Goal: Task Accomplishment & Management: Manage account settings

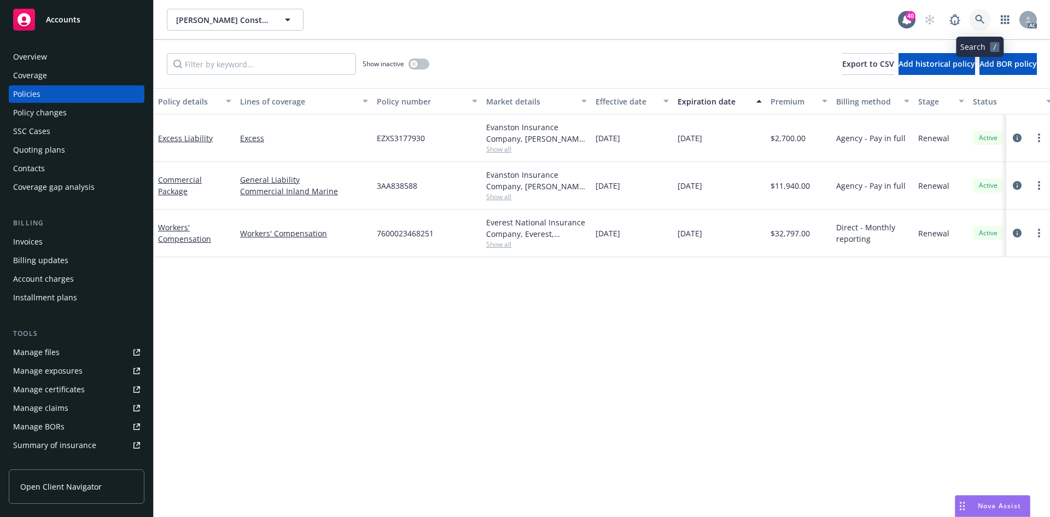
click at [982, 17] on icon at bounding box center [979, 19] width 9 height 9
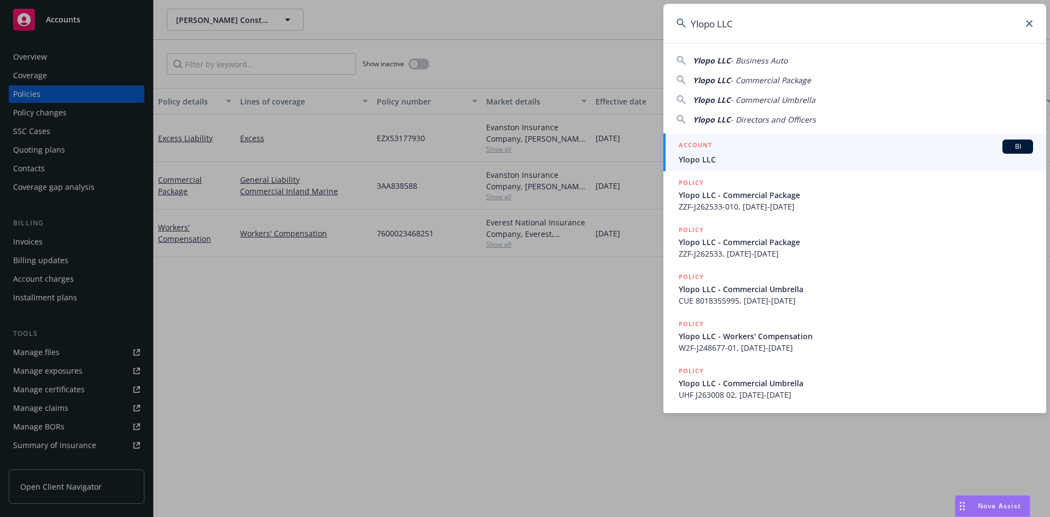
type input "Ylopo LLC"
click at [1015, 147] on span "BI" at bounding box center [1018, 147] width 22 height 10
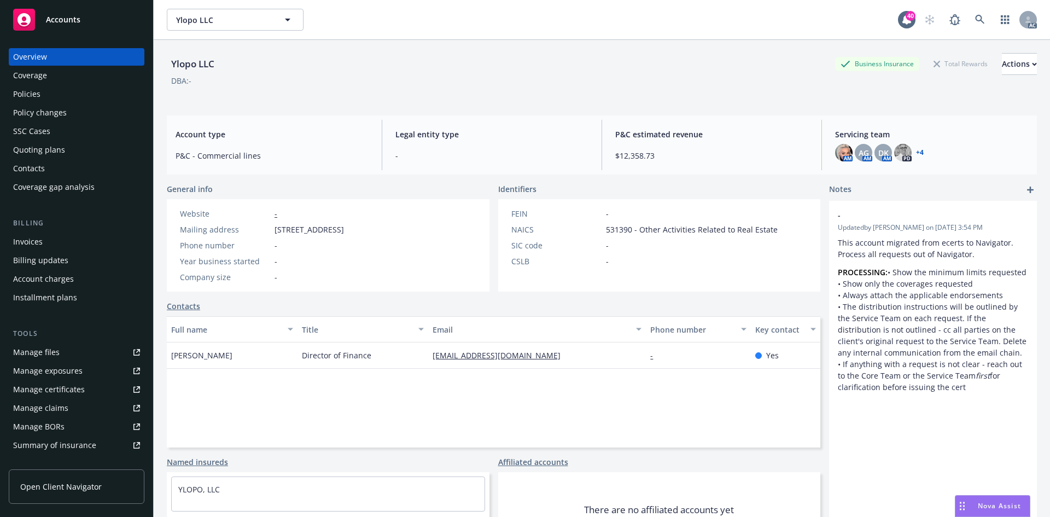
click at [79, 96] on div "Policies" at bounding box center [76, 94] width 127 height 18
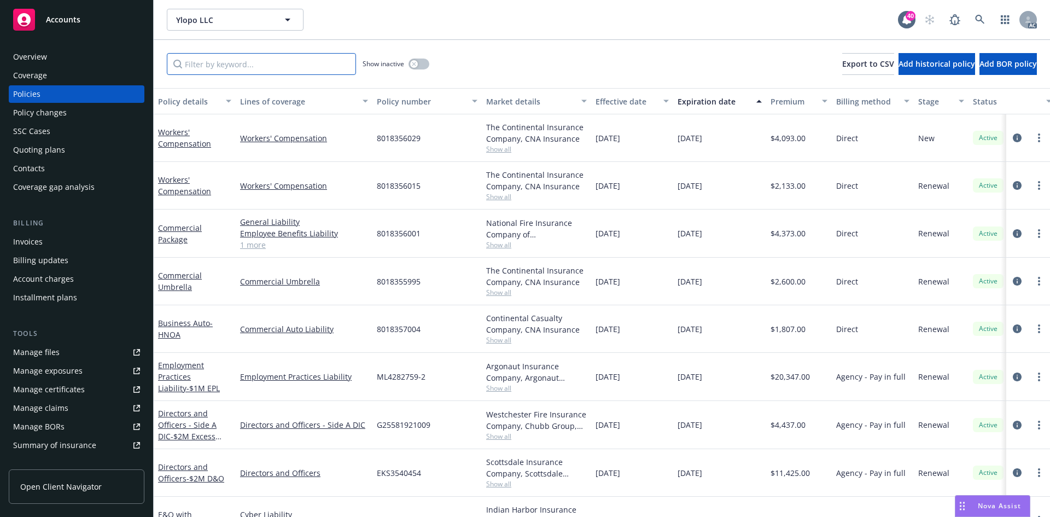
click at [316, 63] on input "Filter by keyword..." at bounding box center [261, 64] width 189 height 22
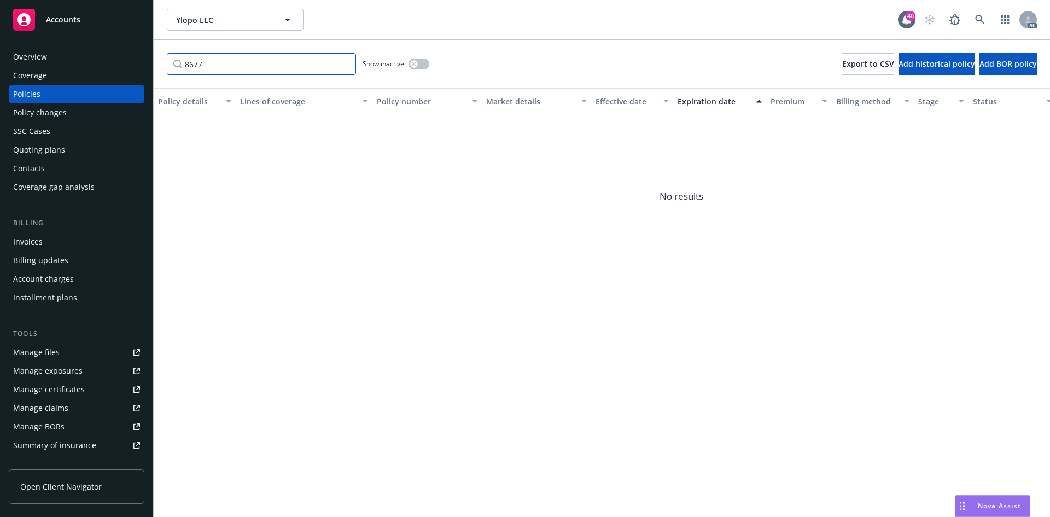
type input "8677"
click at [413, 64] on icon "button" at bounding box center [414, 64] width 4 height 4
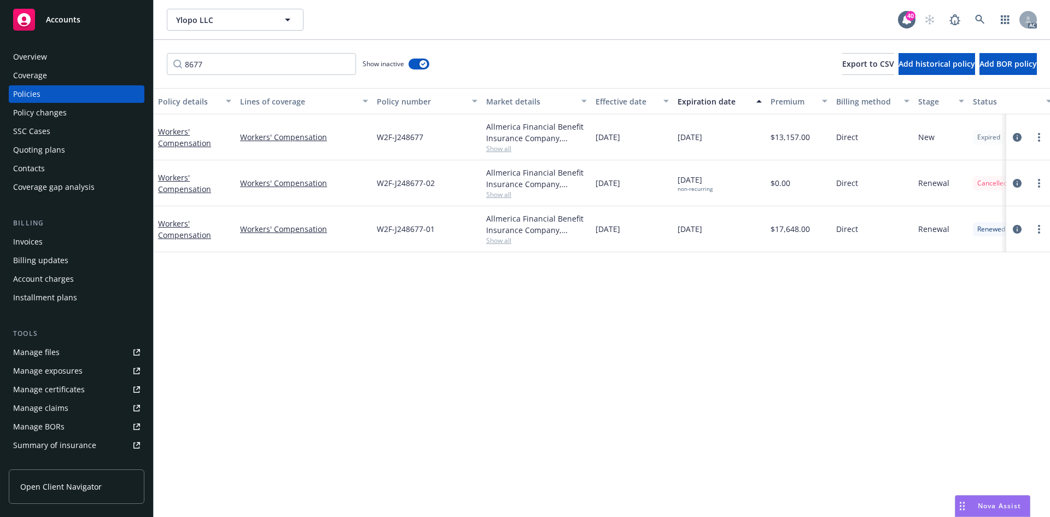
click at [591, 367] on div "Policy details Lines of coverage Policy number Market details Effective date Ex…" at bounding box center [602, 302] width 897 height 429
click at [189, 265] on div "Policy details Lines of coverage Policy number Market details Effective date Ex…" at bounding box center [602, 302] width 897 height 429
click at [184, 236] on link "Workers' Compensation" at bounding box center [184, 229] width 53 height 22
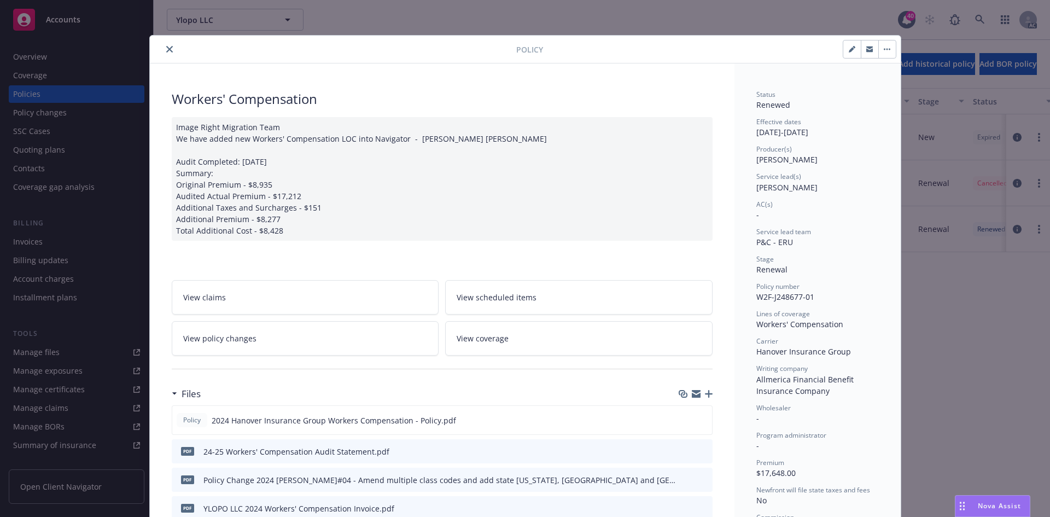
click at [282, 331] on link "View policy changes" at bounding box center [305, 338] width 267 height 34
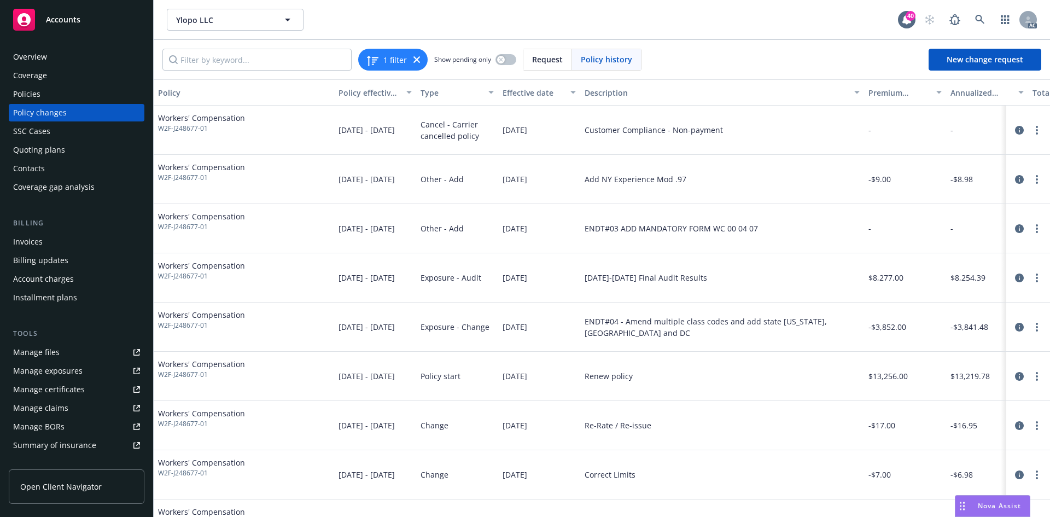
scroll to position [40, 0]
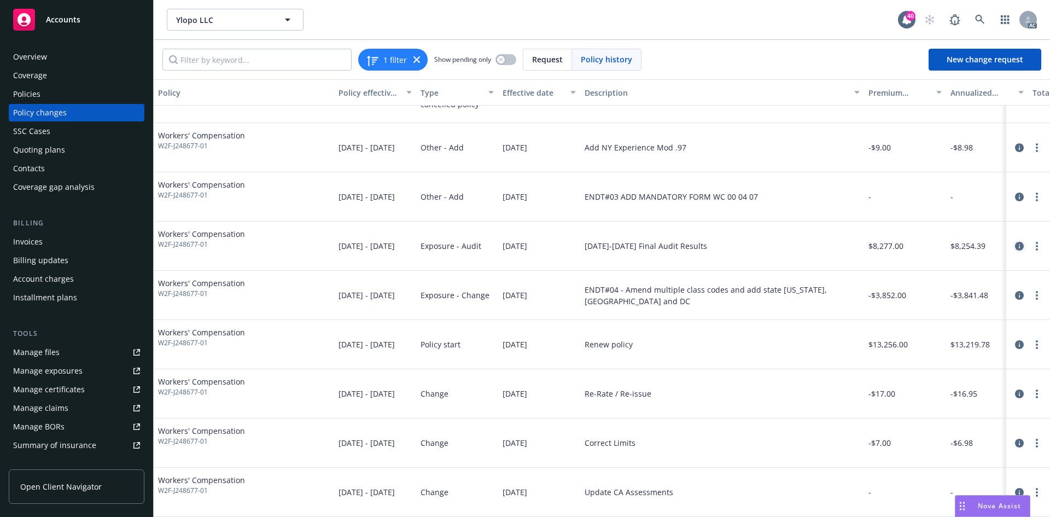
click at [1015, 242] on icon "circleInformation" at bounding box center [1019, 246] width 9 height 9
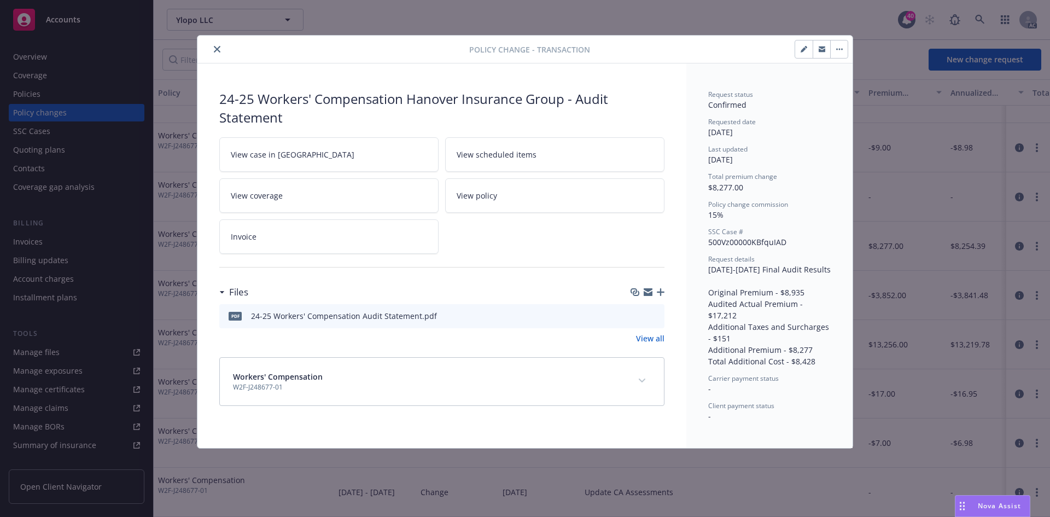
click at [395, 150] on link "View case in [GEOGRAPHIC_DATA]" at bounding box center [328, 154] width 219 height 34
click at [217, 45] on button "close" at bounding box center [217, 49] width 13 height 13
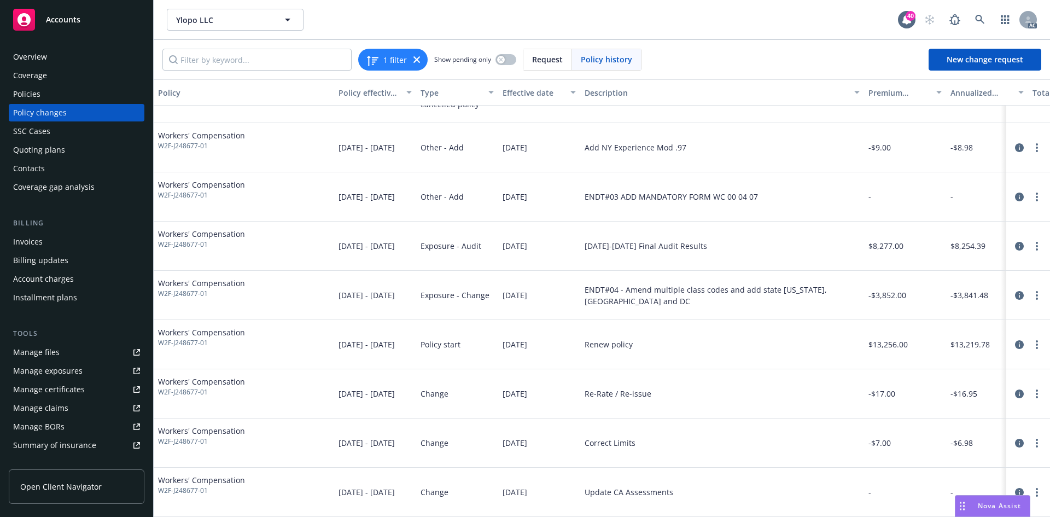
click at [69, 112] on div "Policy changes" at bounding box center [76, 113] width 127 height 18
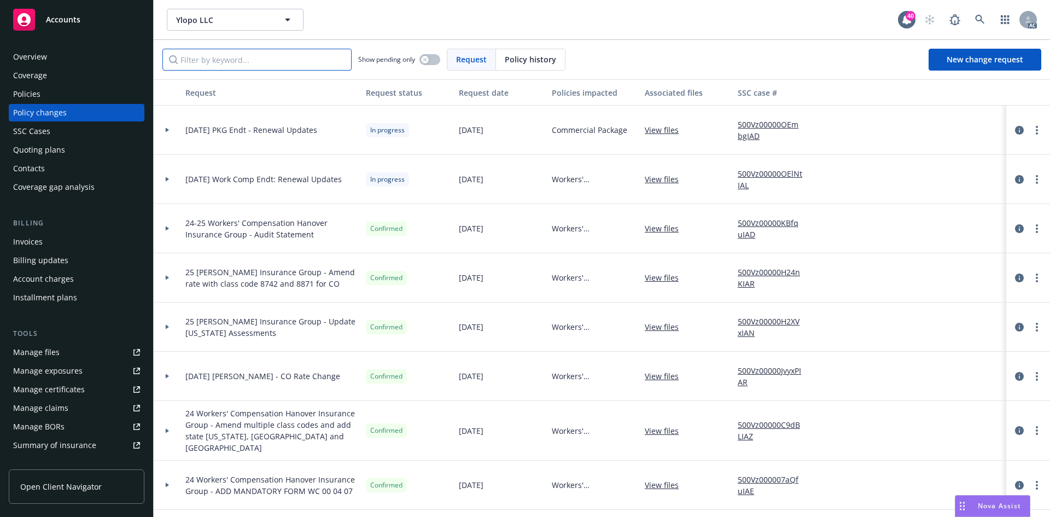
click at [241, 61] on input "Filter by keyword..." at bounding box center [256, 60] width 189 height 22
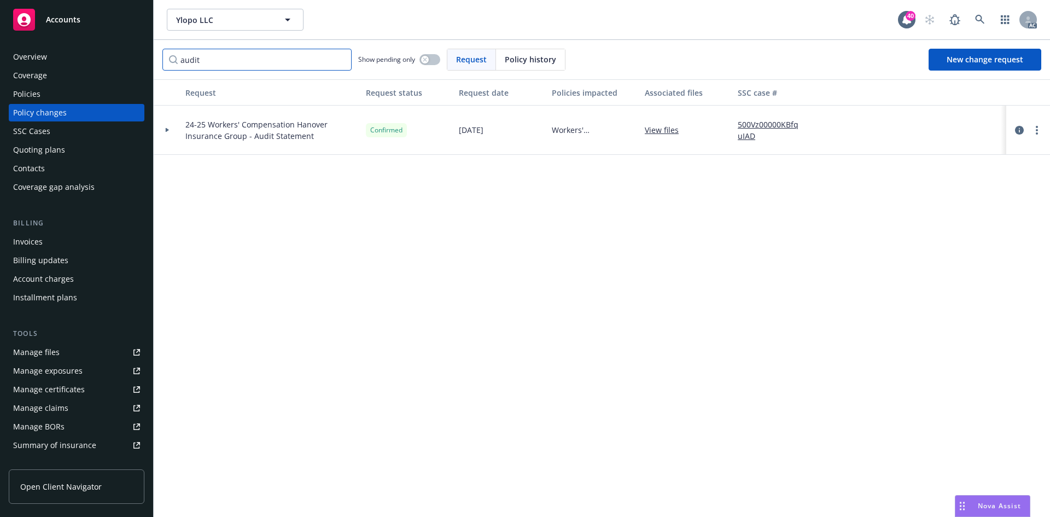
type input "audit"
click at [170, 128] on div at bounding box center [167, 130] width 19 height 4
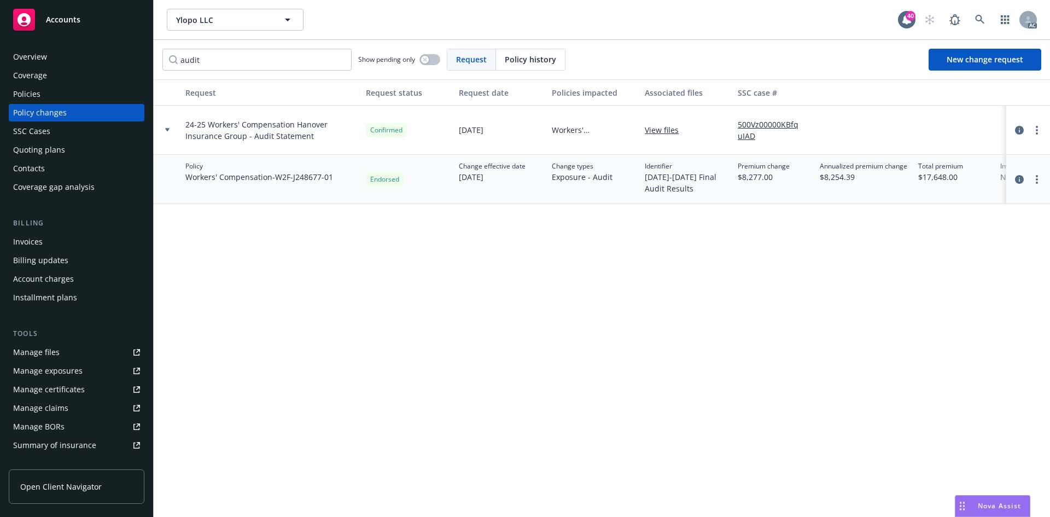
click at [1044, 174] on div at bounding box center [1028, 179] width 35 height 13
click at [1037, 179] on circle "more" at bounding box center [1037, 179] width 2 height 2
click at [922, 269] on link "Edit billing info" at bounding box center [950, 268] width 188 height 22
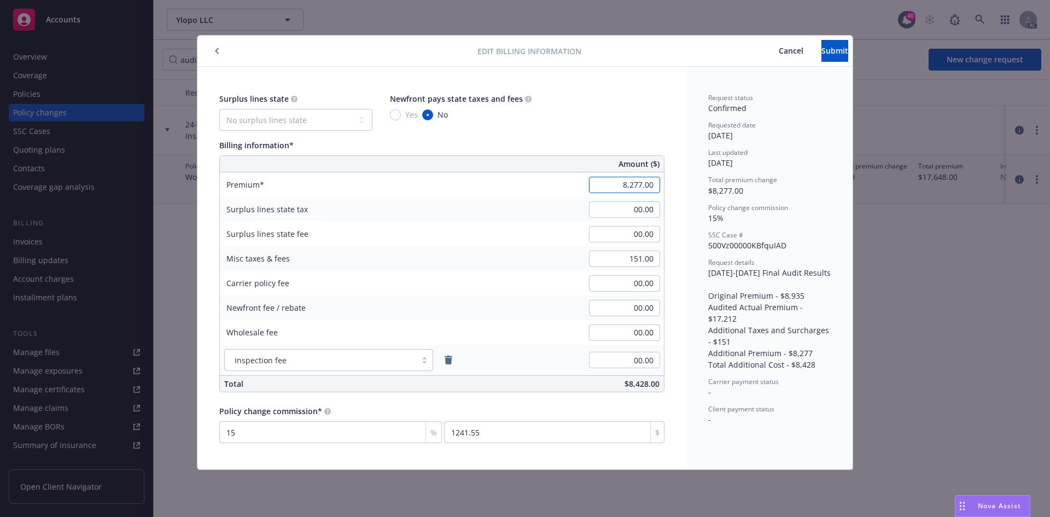
click at [637, 188] on input "8,277.00" at bounding box center [624, 185] width 71 height 16
type input "00.00"
type input "0"
click at [643, 254] on input "151.00" at bounding box center [624, 259] width 71 height 16
type input "00.00"
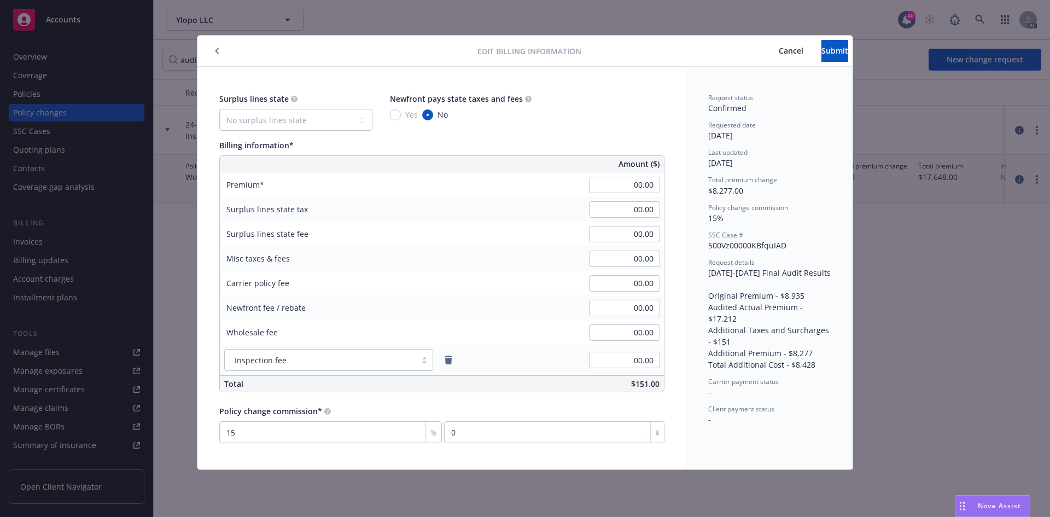
click at [639, 113] on div "Surplus lines state No surplus lines state [US_STATE] [US_STATE] [US_STATE] [US…" at bounding box center [441, 112] width 445 height 38
click at [822, 45] on button "Submit" at bounding box center [835, 51] width 27 height 22
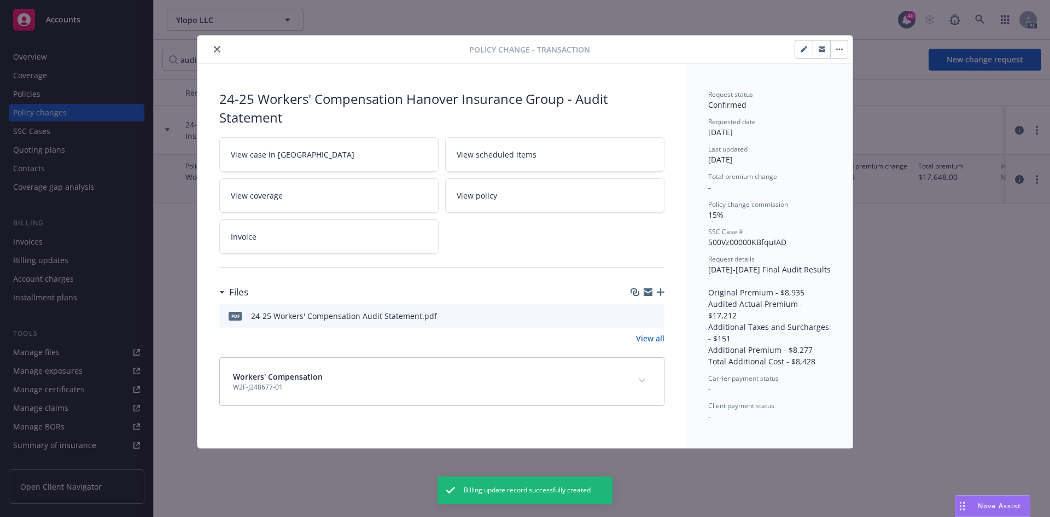
click at [216, 49] on icon "close" at bounding box center [217, 49] width 7 height 7
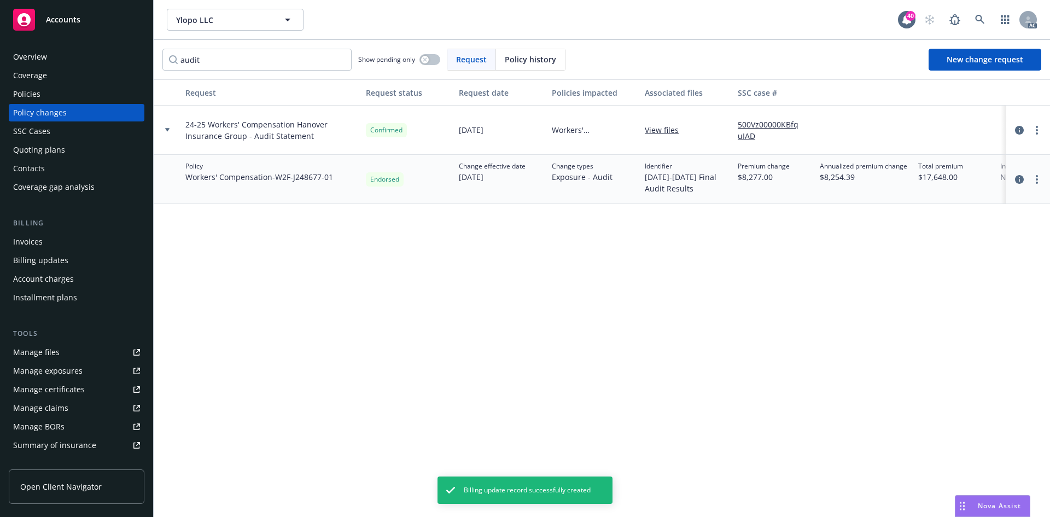
click at [246, 284] on div "Request Request status Request date Policies impacted Associated files SSC case…" at bounding box center [602, 298] width 897 height 438
click at [168, 131] on icon at bounding box center [167, 129] width 4 height 3
